Goal: Task Accomplishment & Management: Use online tool/utility

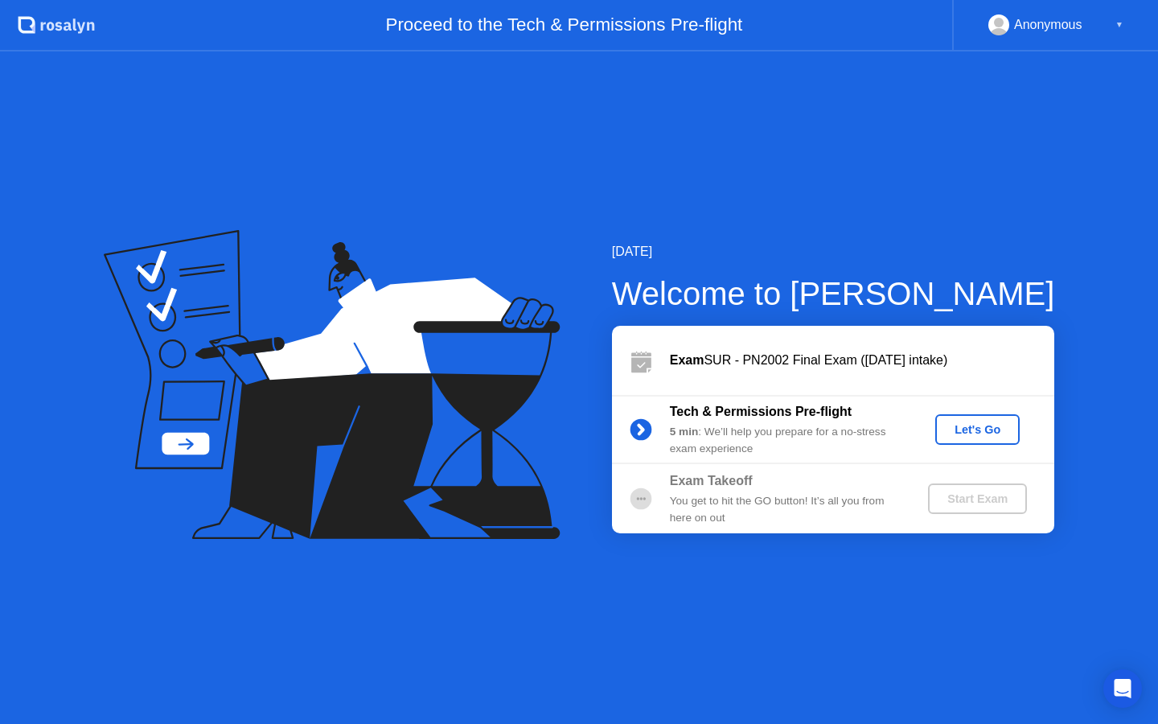
click at [991, 426] on div "Let's Go" at bounding box center [978, 429] width 72 height 13
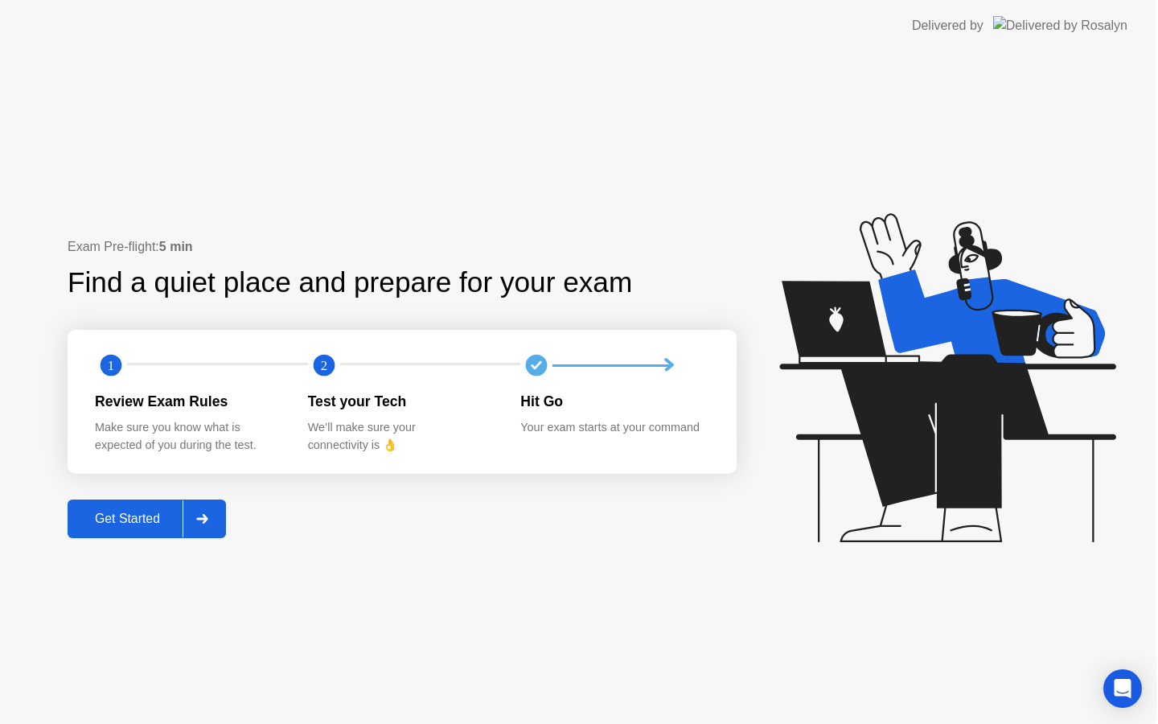
click at [990, 431] on icon at bounding box center [948, 377] width 336 height 329
click at [216, 515] on div at bounding box center [202, 518] width 39 height 37
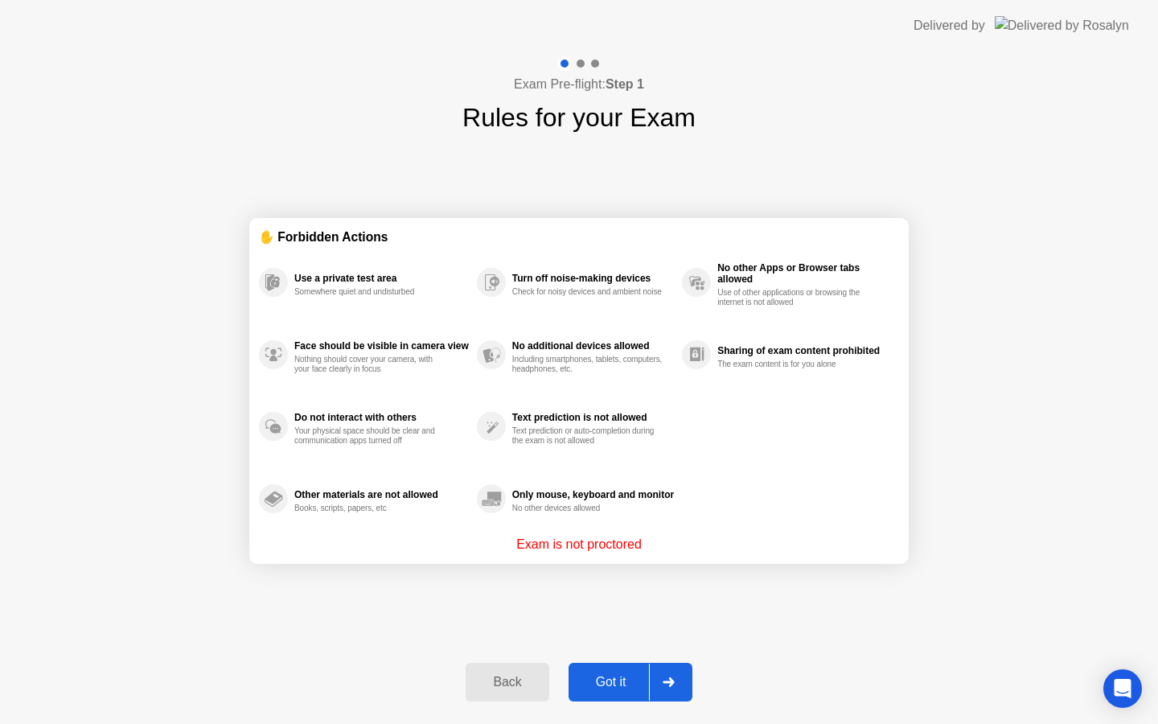
click at [640, 689] on div "Got it" at bounding box center [612, 682] width 76 height 14
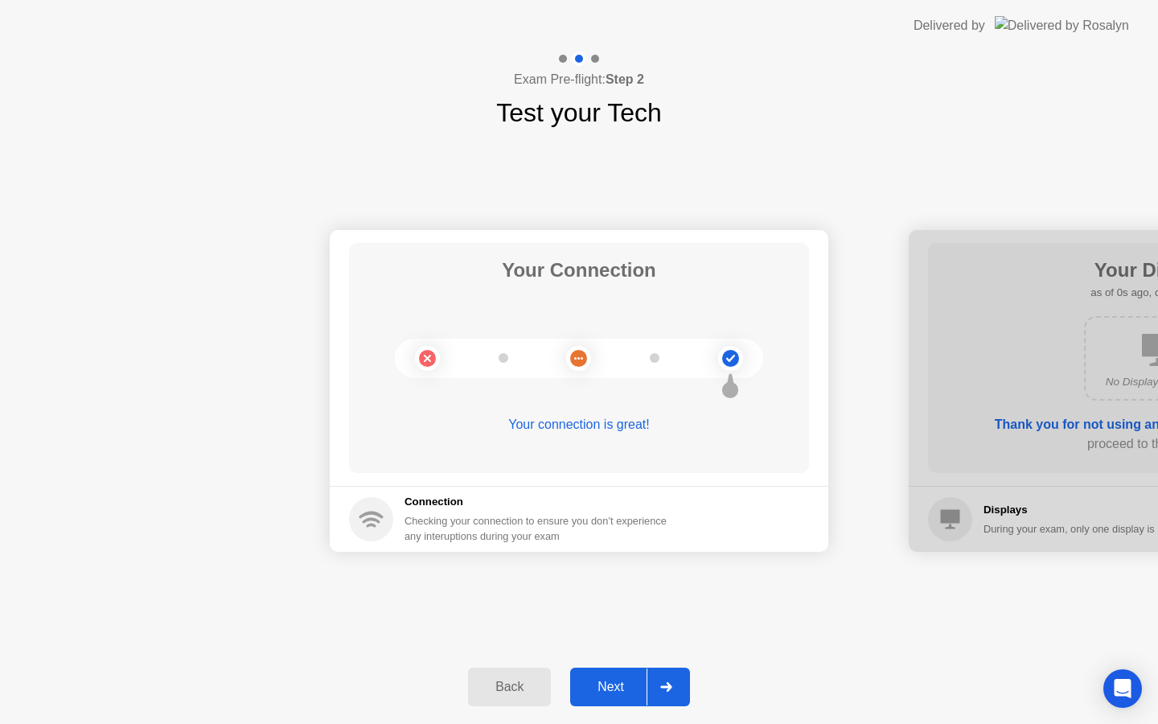
click at [627, 674] on button "Next" at bounding box center [630, 687] width 120 height 39
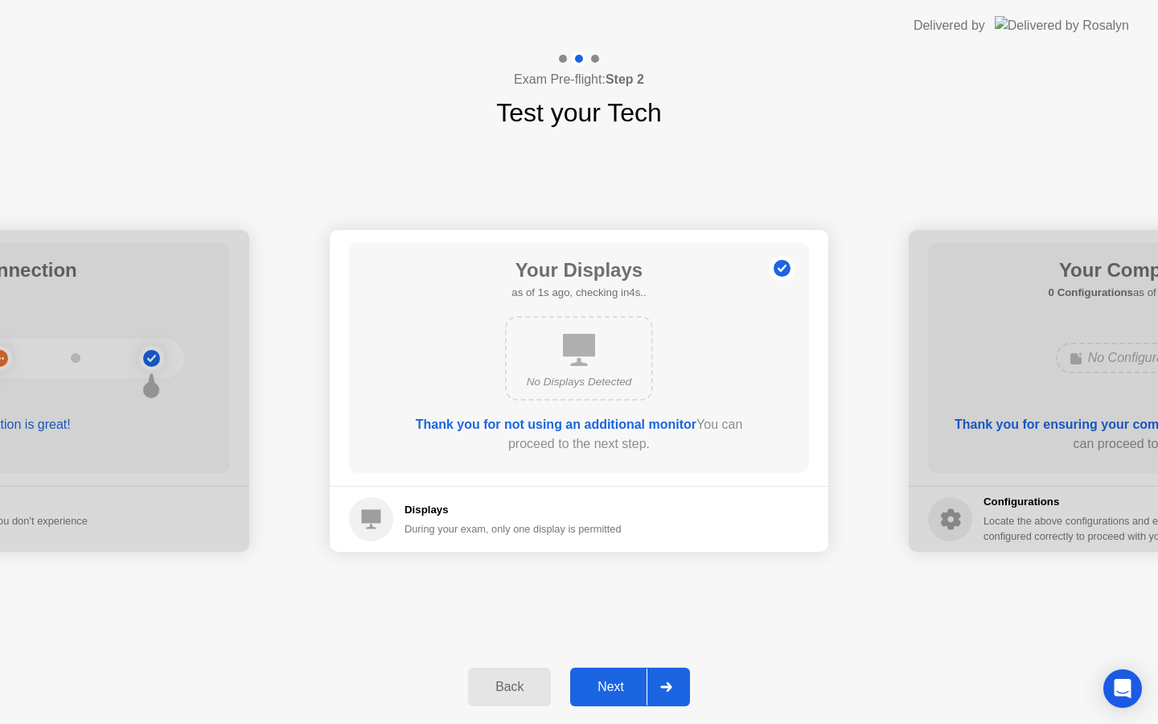
click at [627, 665] on div "Back Next" at bounding box center [579, 687] width 1158 height 74
click at [635, 693] on div "Next" at bounding box center [611, 687] width 72 height 14
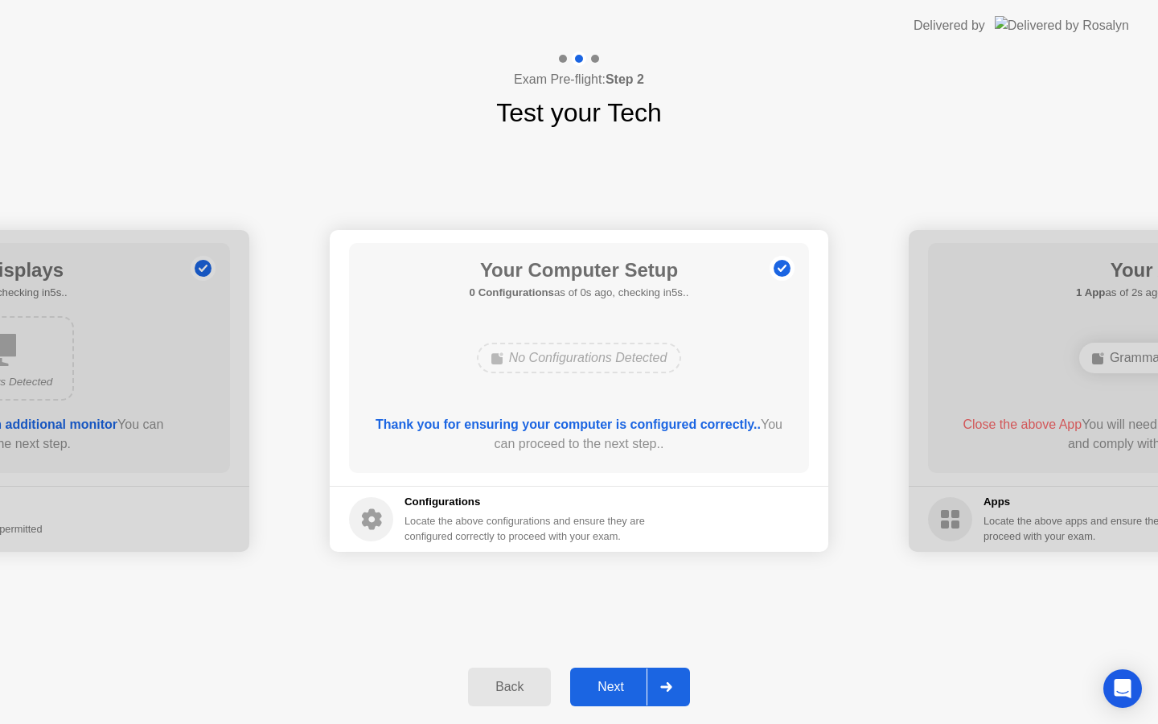
click at [635, 694] on div "Next" at bounding box center [611, 687] width 72 height 14
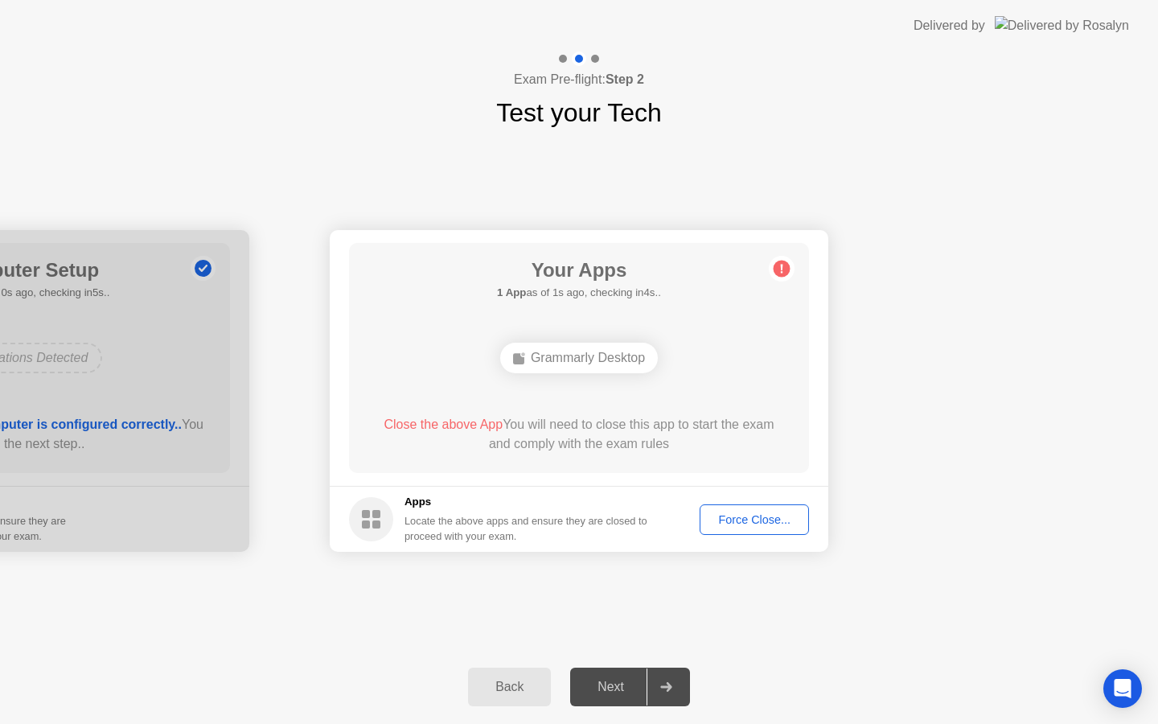
click at [759, 530] on button "Force Close..." at bounding box center [754, 519] width 109 height 31
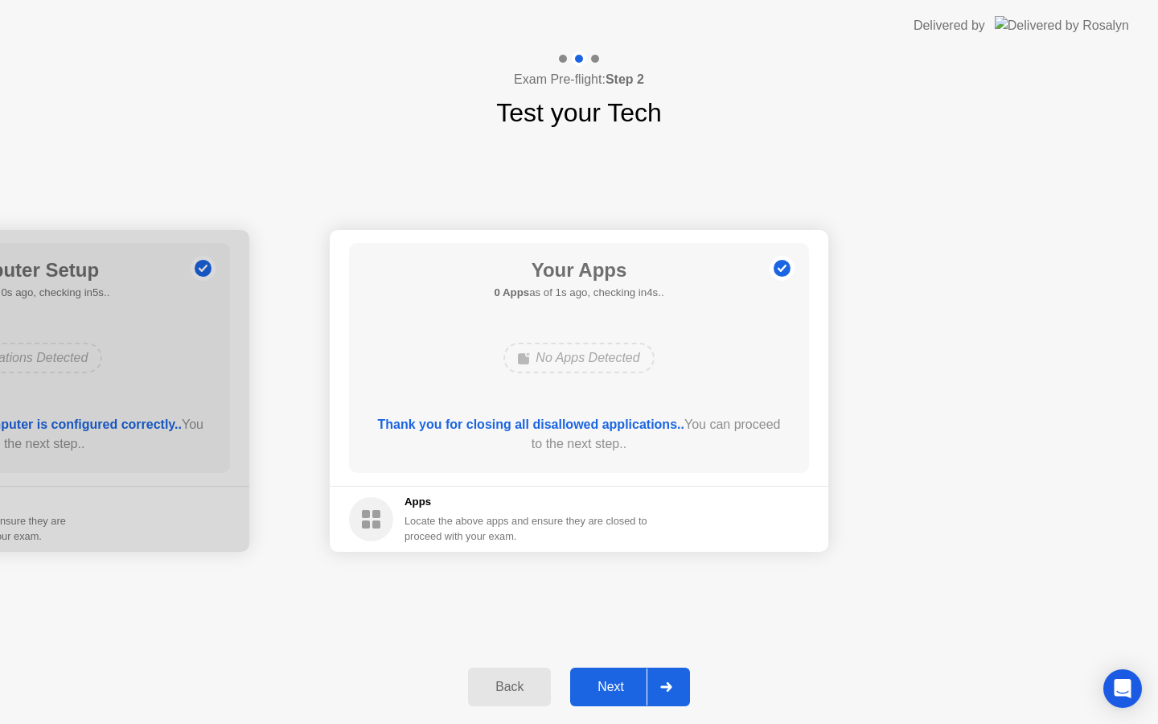
click at [620, 684] on div "Next" at bounding box center [611, 687] width 72 height 14
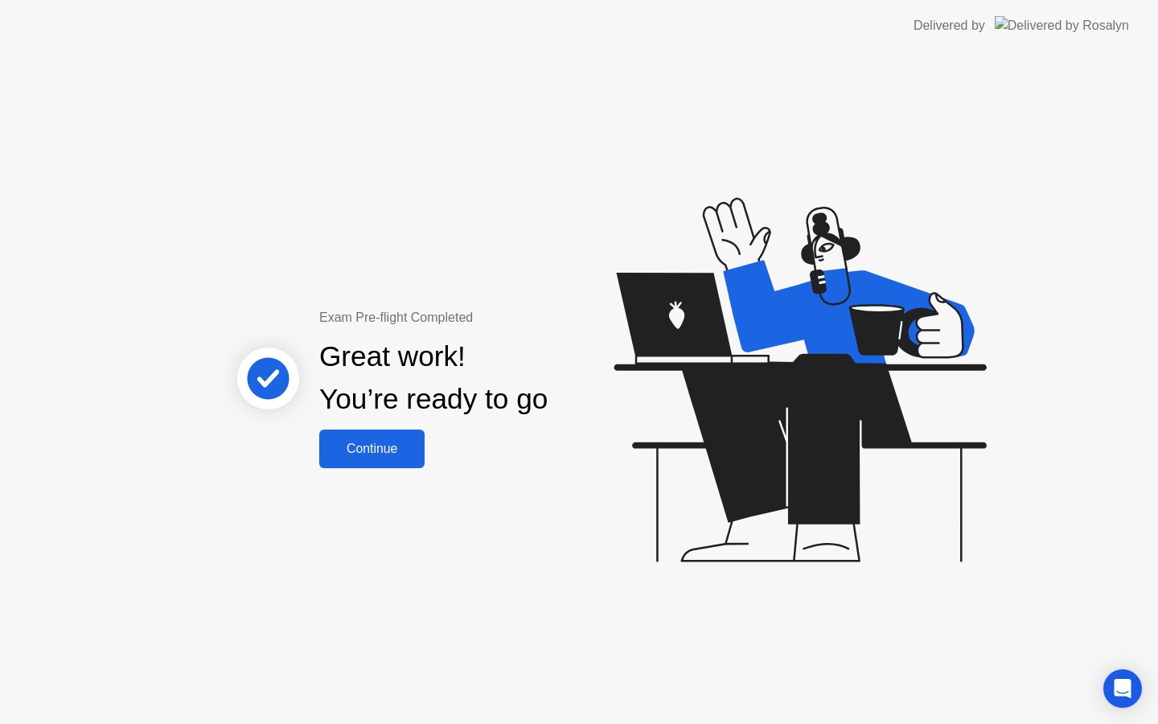
click at [392, 444] on div "Continue" at bounding box center [372, 449] width 96 height 14
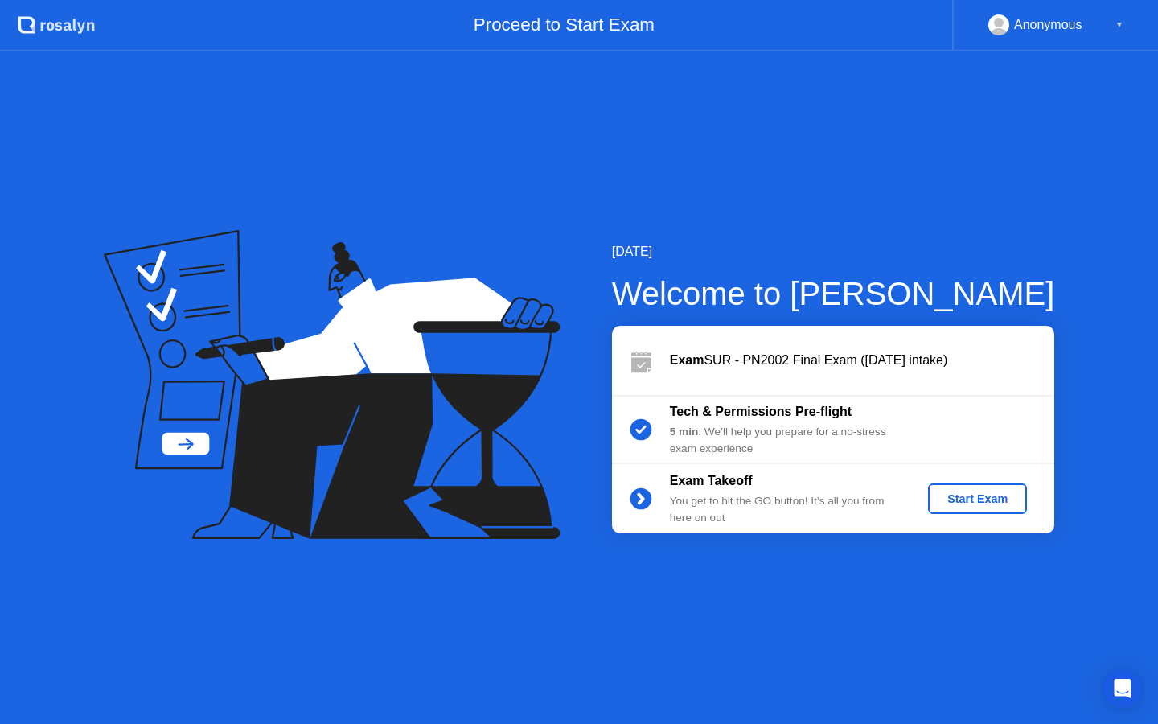
click at [966, 492] on div "Start Exam" at bounding box center [978, 498] width 86 height 13
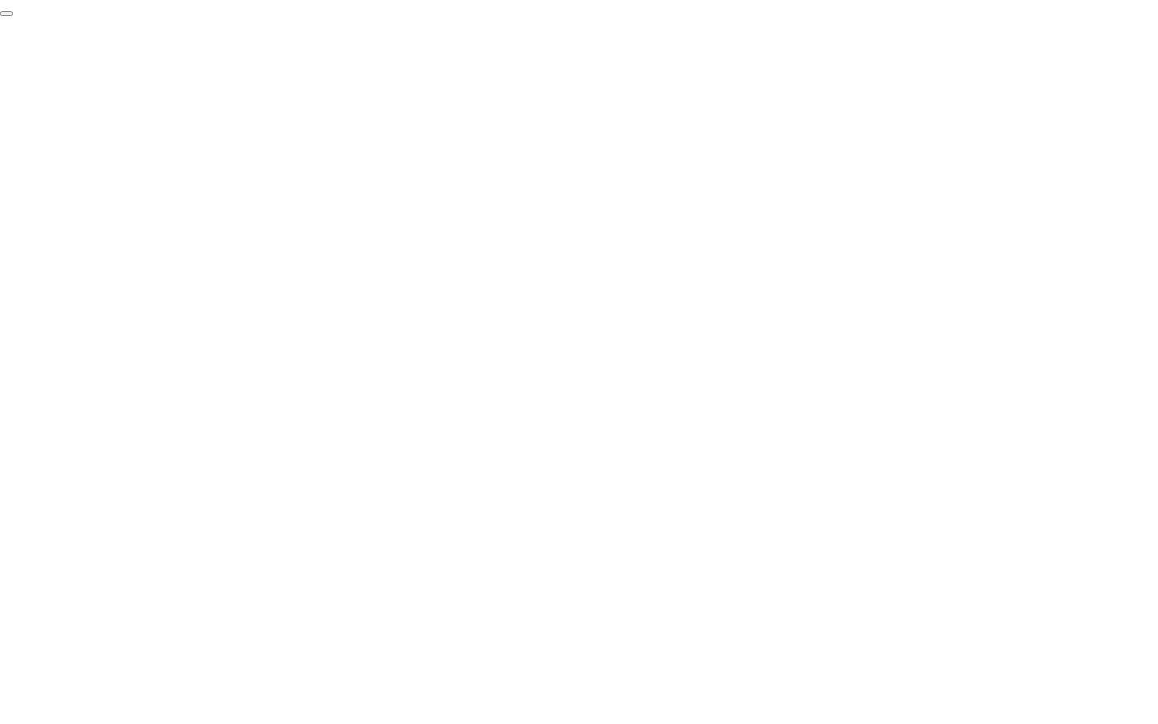
click div "End Proctoring Session"
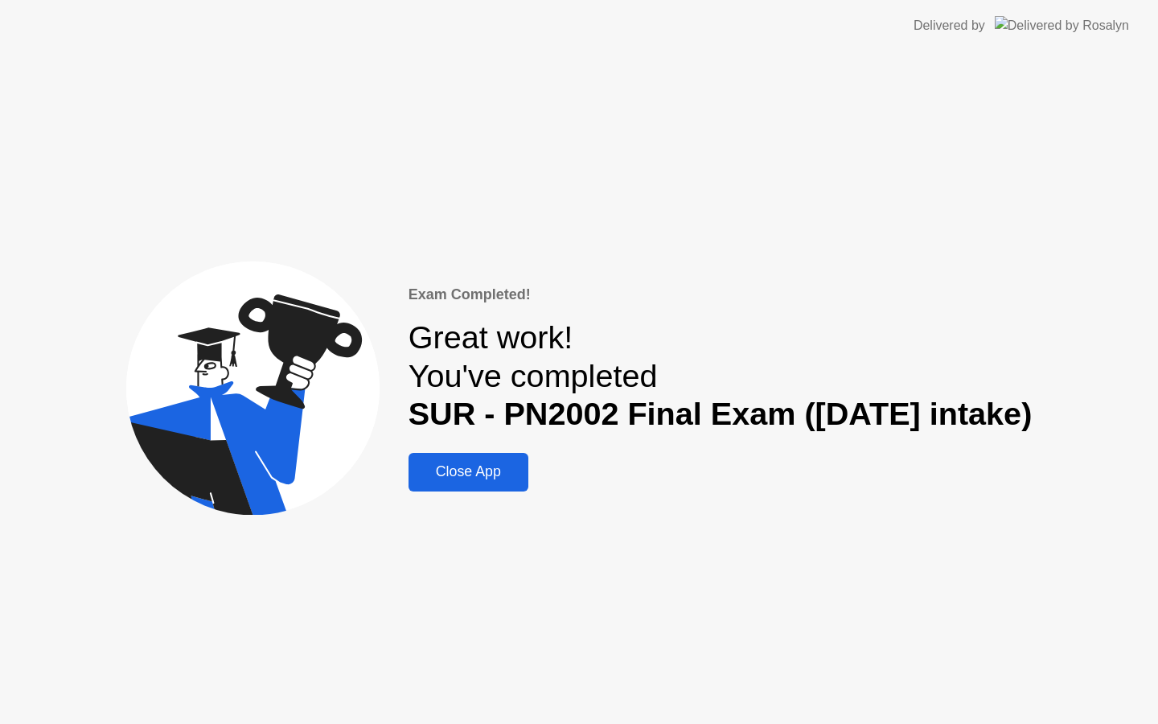
click at [425, 470] on div "Close App" at bounding box center [469, 471] width 110 height 17
